Goal: Navigation & Orientation: Find specific page/section

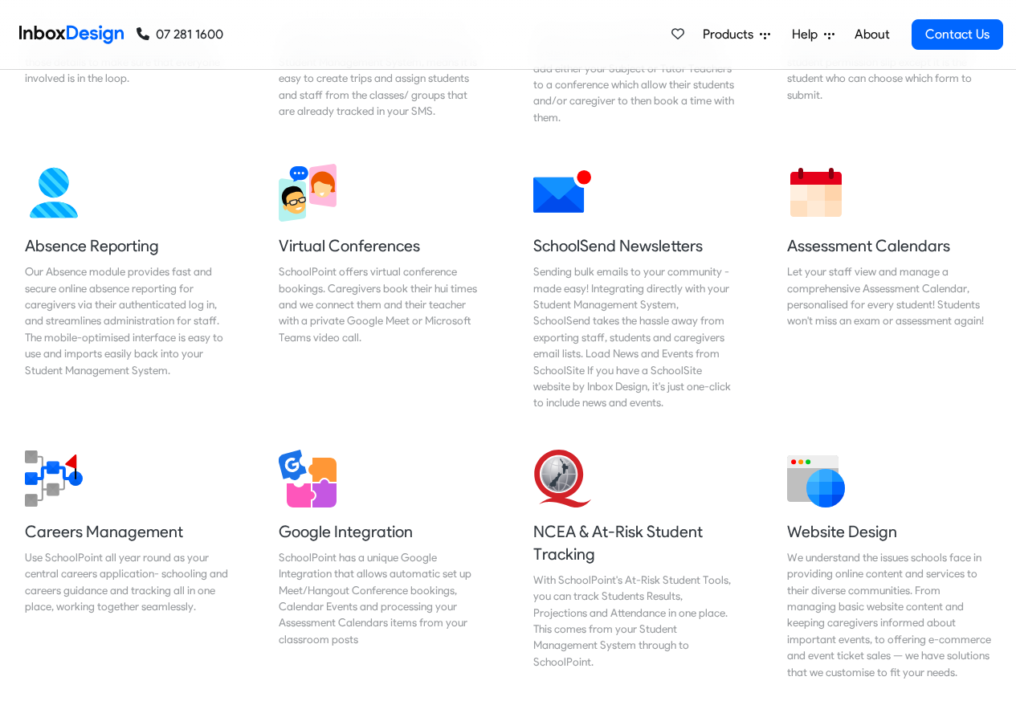
scroll to position [1542, 0]
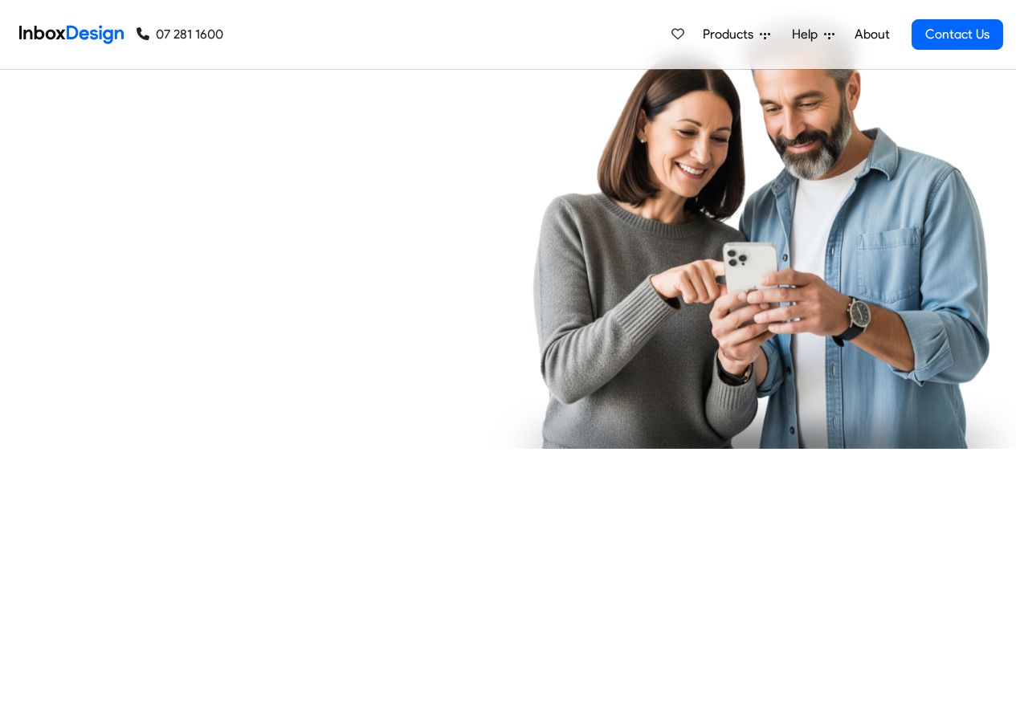
checkbox input "true"
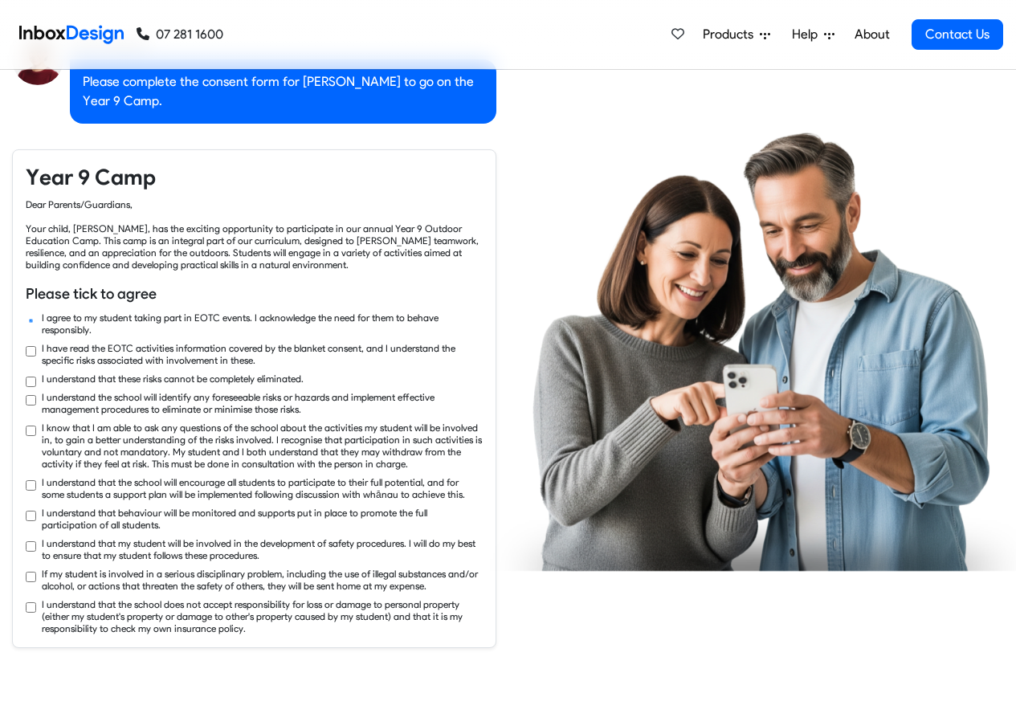
checkbox input "true"
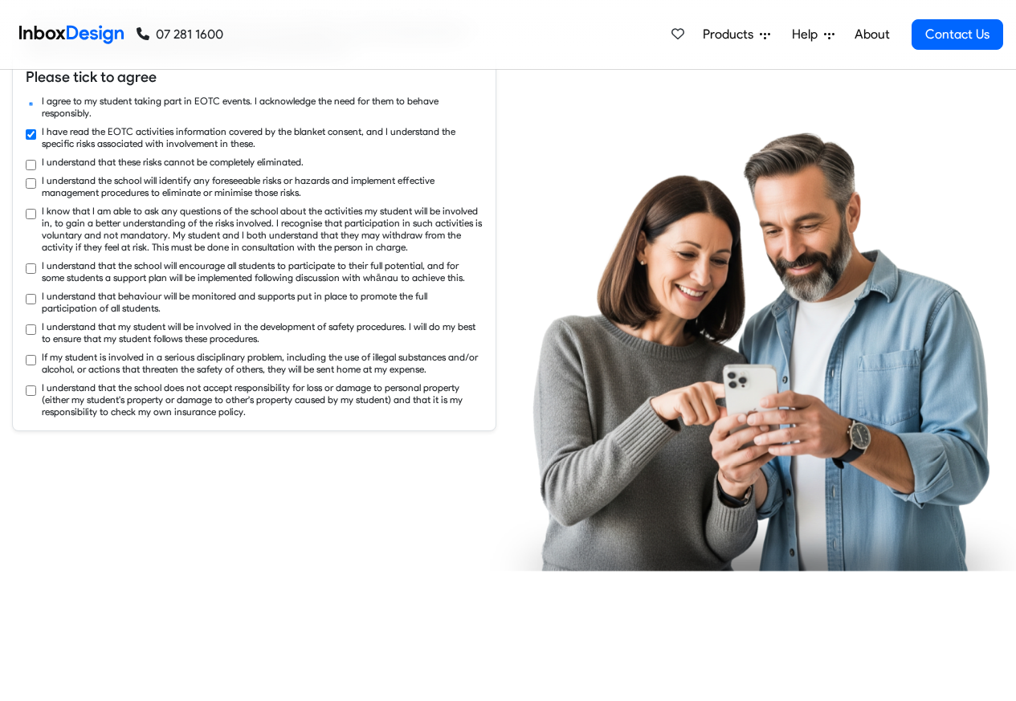
checkbox input "true"
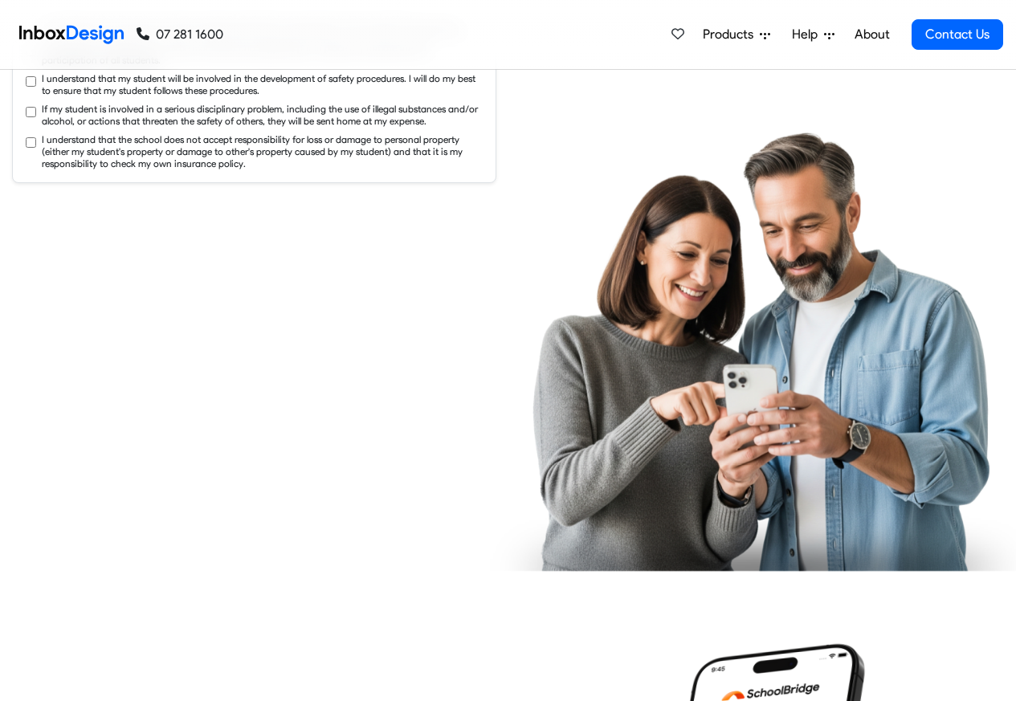
checkbox input "true"
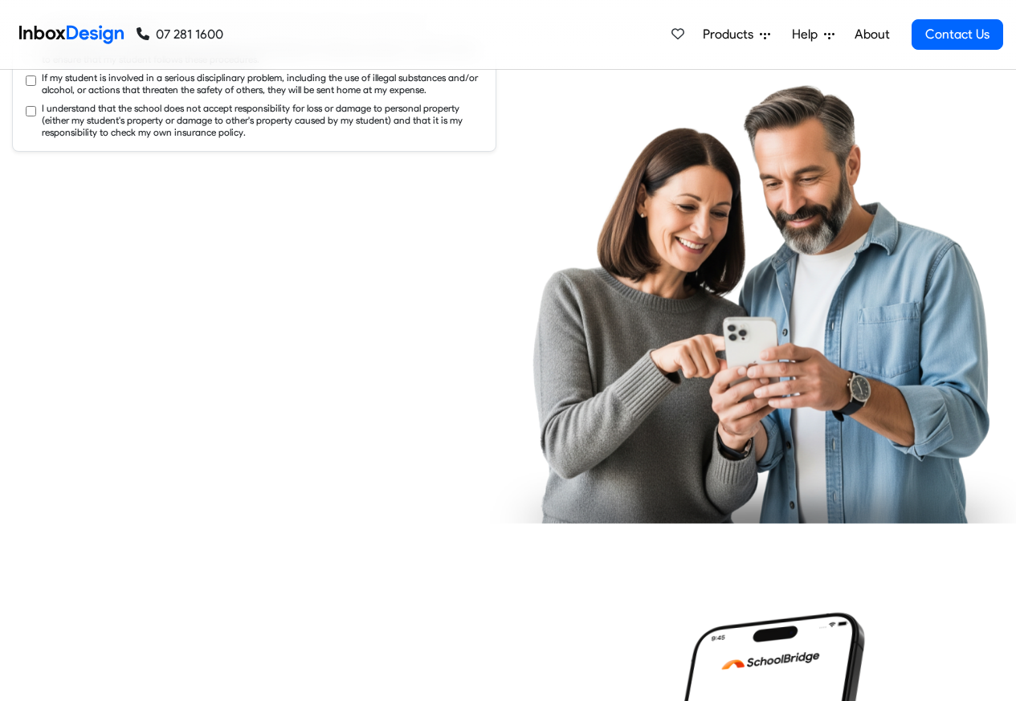
checkbox input "true"
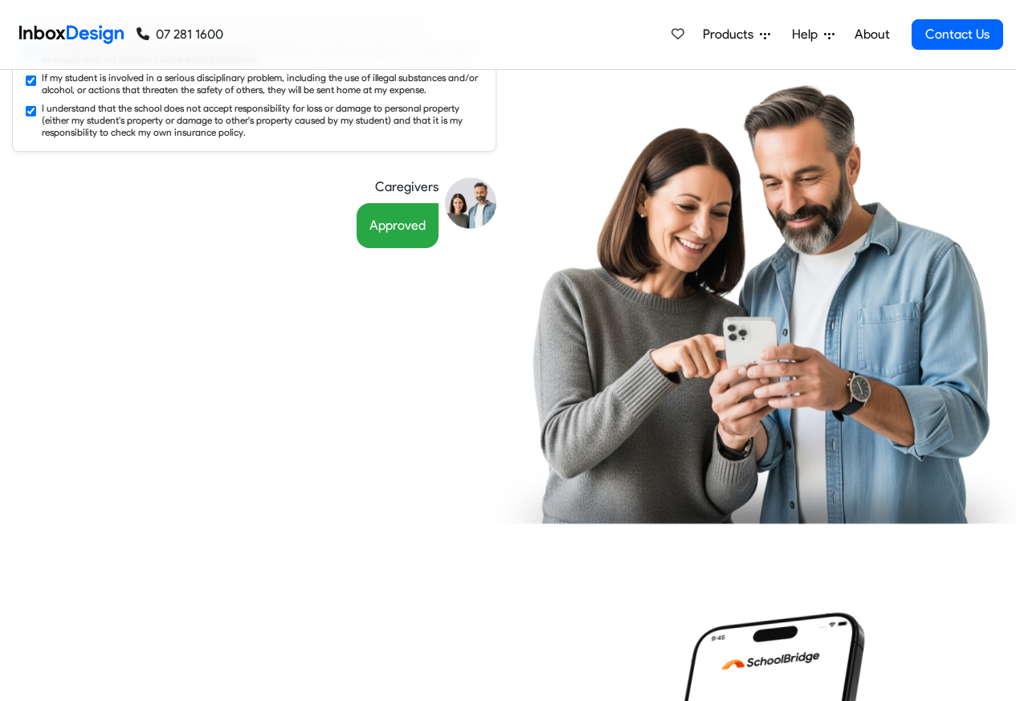
click at [873, 35] on link "About" at bounding box center [872, 34] width 44 height 32
